Goal: Submit feedback/report problem

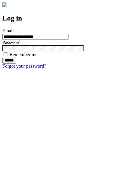
type input "**********"
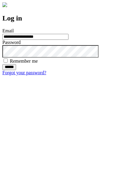
click at [16, 70] on input "******" at bounding box center [9, 67] width 14 height 6
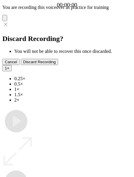
type input "**********"
